Goal: Transaction & Acquisition: Download file/media

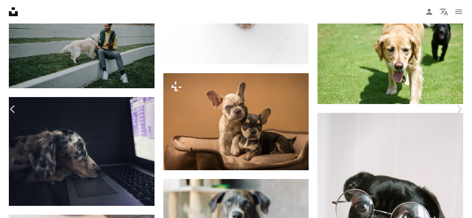
scroll to position [0, 111]
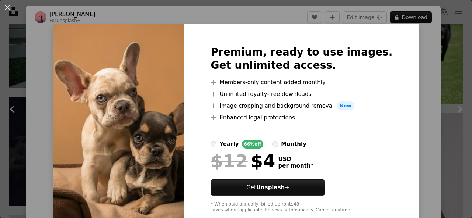
click at [416, 62] on div "An X shape Premium, ready to use images. Get unlimited access. A plus sign Memb…" at bounding box center [236, 109] width 472 height 218
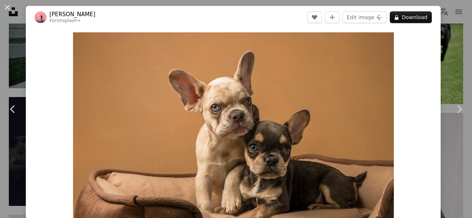
click at [448, 42] on div "An X shape Chevron left Chevron right [PERSON_NAME] For Unsplash+ A heart A plu…" at bounding box center [236, 109] width 472 height 218
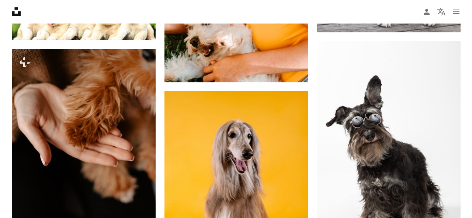
scroll to position [14394, 0]
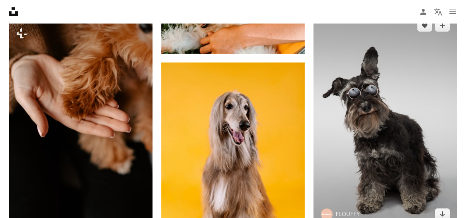
click at [399, 148] on img at bounding box center [386, 120] width 144 height 215
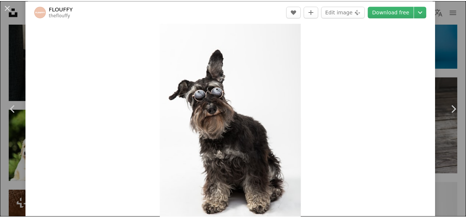
scroll to position [26, 0]
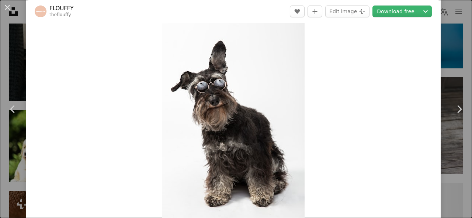
click at [446, 30] on div "An X shape Chevron left Chevron right FLOUFFY theflouffy A heart A plus sign Ed…" at bounding box center [236, 109] width 472 height 218
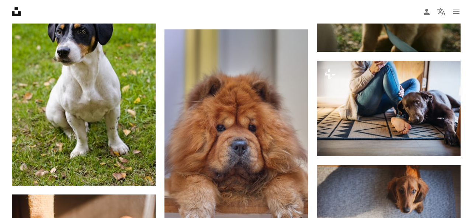
scroll to position [16649, 0]
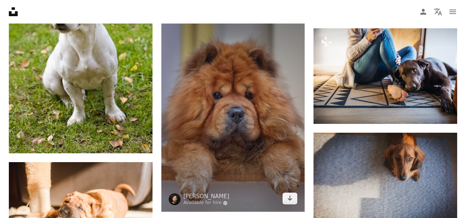
click at [237, 125] on img at bounding box center [233, 105] width 144 height 216
click at [237, 128] on img at bounding box center [233, 105] width 144 height 216
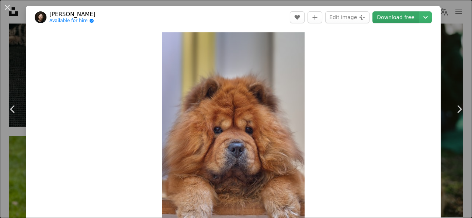
click at [391, 21] on link "Download free" at bounding box center [395, 17] width 46 height 12
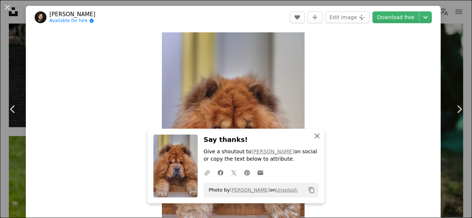
click at [314, 137] on icon "button" at bounding box center [316, 136] width 5 height 5
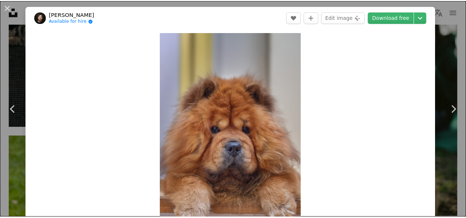
scroll to position [191, 0]
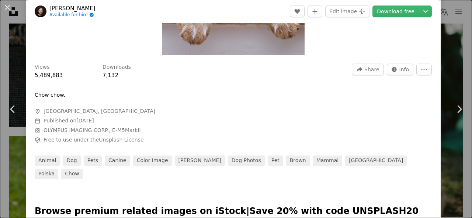
drag, startPoint x: 446, startPoint y: 62, endPoint x: 445, endPoint y: 45, distance: 16.6
click at [445, 62] on div "An X shape Chevron left Chevron right [PERSON_NAME] Available for hire A checkm…" at bounding box center [236, 109] width 472 height 218
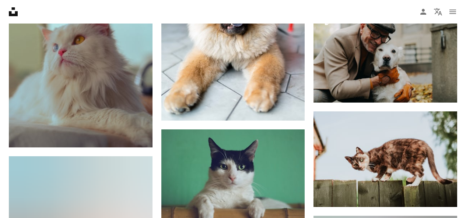
scroll to position [17646, 0]
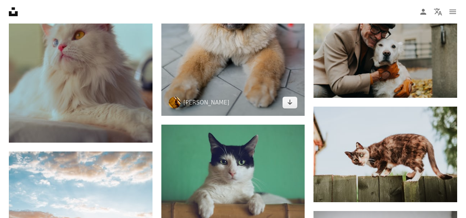
click at [282, 60] on img at bounding box center [233, 9] width 144 height 216
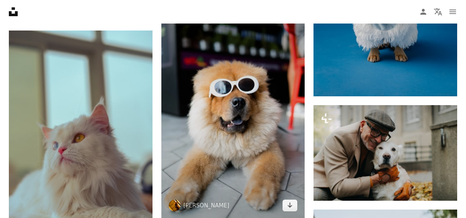
scroll to position [17474, 0]
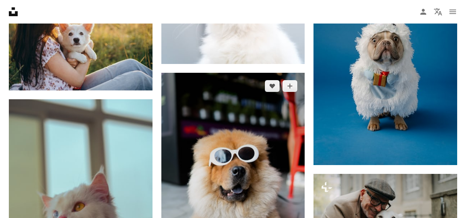
click at [254, 148] on img at bounding box center [233, 181] width 144 height 216
click at [248, 116] on img at bounding box center [233, 181] width 144 height 216
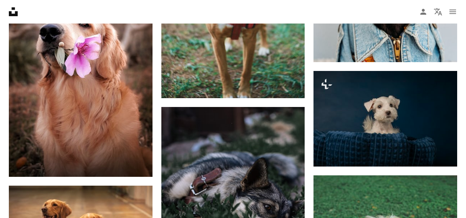
scroll to position [18132, 0]
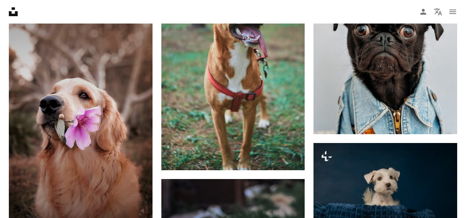
click at [98, 125] on img at bounding box center [81, 121] width 144 height 255
click at [81, 88] on img at bounding box center [81, 121] width 144 height 255
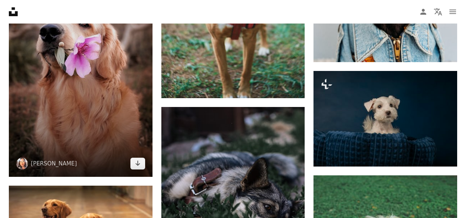
scroll to position [18169, 0]
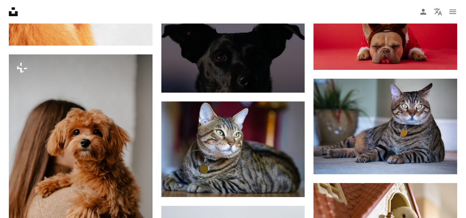
scroll to position [19605, 0]
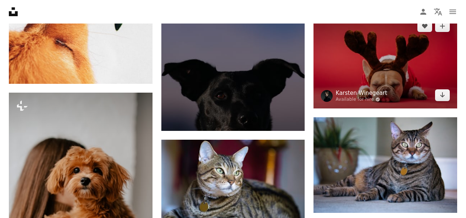
click at [351, 97] on link "Karsten Winegeart" at bounding box center [362, 93] width 52 height 7
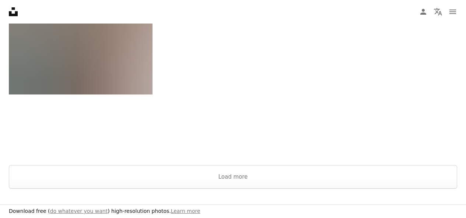
scroll to position [1596, 0]
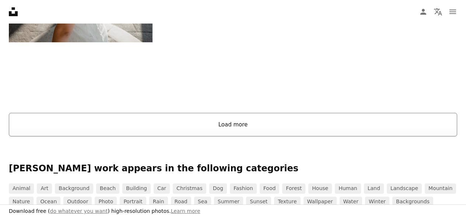
click at [290, 126] on button "Load more" at bounding box center [233, 125] width 448 height 24
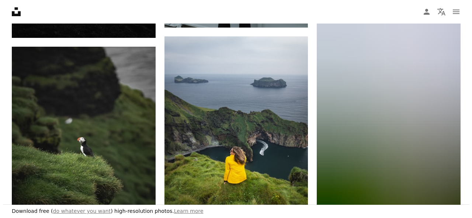
scroll to position [26362, 0]
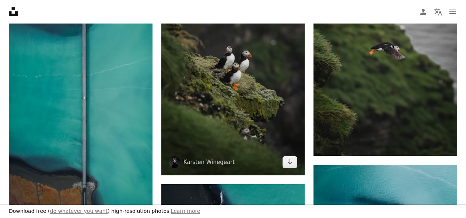
click at [272, 78] on img at bounding box center [233, 68] width 144 height 216
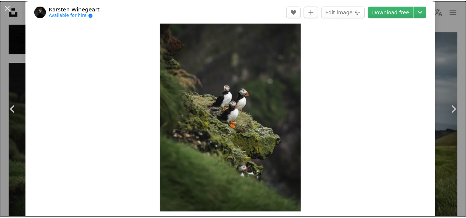
scroll to position [22, 0]
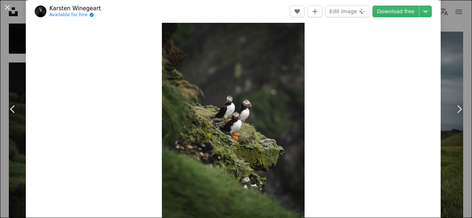
click at [453, 29] on div "An X shape Chevron left Chevron right [PERSON_NAME] Available for hire A checkm…" at bounding box center [236, 109] width 472 height 218
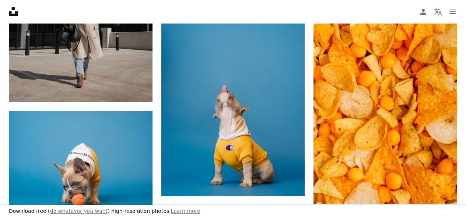
scroll to position [33742, 0]
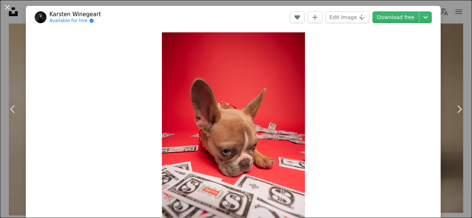
click at [451, 45] on div "An X shape Chevron left Chevron right [PERSON_NAME] Available for hire A checkm…" at bounding box center [236, 109] width 472 height 218
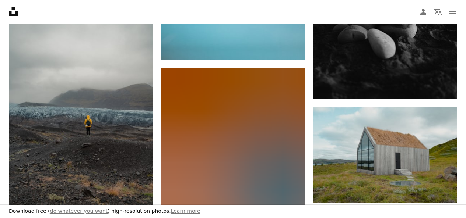
scroll to position [45350, 0]
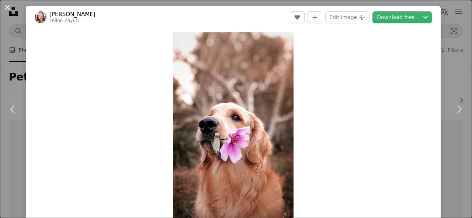
click at [7, 10] on button "An X shape" at bounding box center [7, 7] width 9 height 9
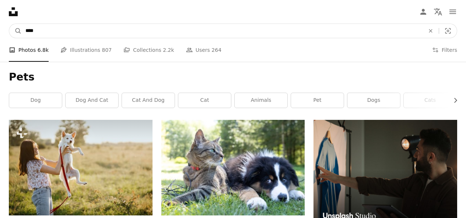
click at [42, 35] on input "****" at bounding box center [222, 31] width 401 height 14
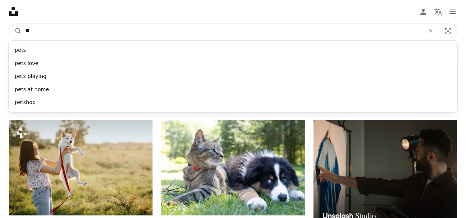
type input "*"
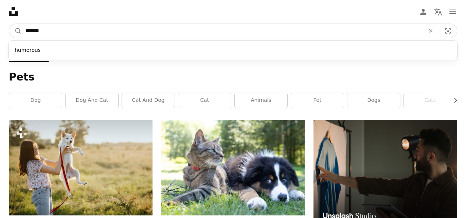
type input "********"
click button "A magnifying glass" at bounding box center [15, 31] width 13 height 14
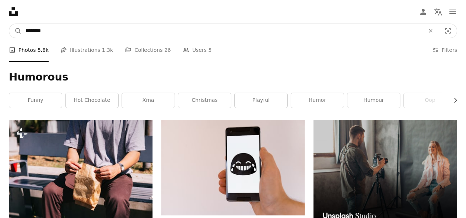
click at [101, 27] on input "********" at bounding box center [222, 31] width 401 height 14
type input "*"
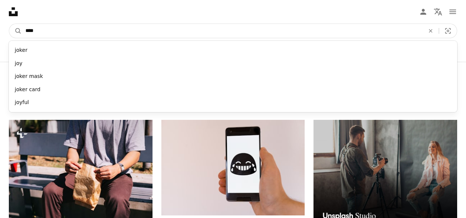
type input "***"
click button "A magnifying glass" at bounding box center [15, 31] width 13 height 14
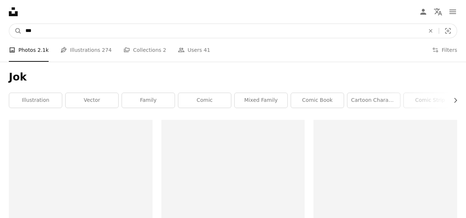
click at [87, 27] on input "***" at bounding box center [222, 31] width 401 height 14
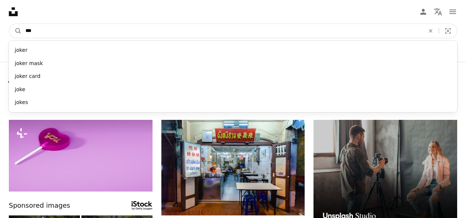
type input "****"
click button "A magnifying glass" at bounding box center [15, 31] width 13 height 14
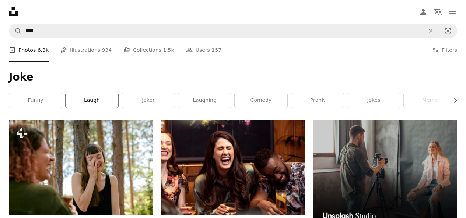
click at [98, 95] on link "laugh" at bounding box center [92, 100] width 53 height 15
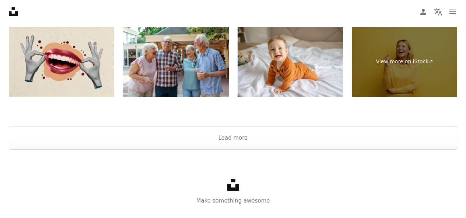
scroll to position [1574, 0]
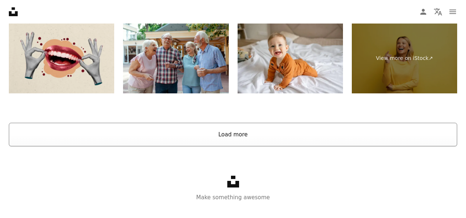
click at [269, 125] on button "Load more" at bounding box center [233, 135] width 448 height 24
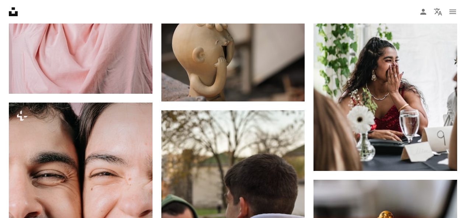
scroll to position [5993, 0]
